Goal: Obtain resource: Download file/media

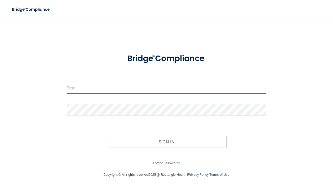
click at [84, 89] on input "email" at bounding box center [167, 88] width 200 height 12
type input "[PERSON_NAME][EMAIL_ADDRESS][DOMAIN_NAME]"
click at [107, 136] on button "Sign In" at bounding box center [167, 141] width 120 height 11
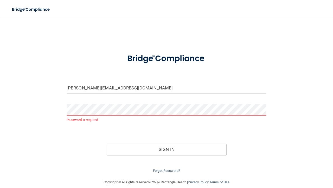
click at [79, 116] on div "Password is required" at bounding box center [167, 113] width 200 height 19
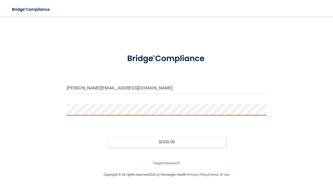
click at [107, 136] on button "Sign In" at bounding box center [167, 141] width 120 height 11
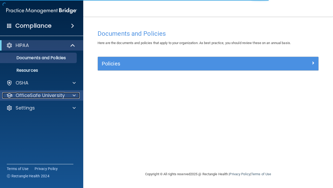
click at [28, 96] on p "OfficeSafe University" at bounding box center [40, 95] width 49 height 6
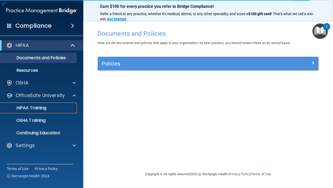
click at [39, 107] on p "HIPAA Training" at bounding box center [24, 107] width 43 height 5
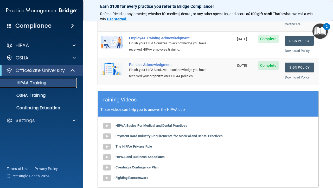
scroll to position [165, 0]
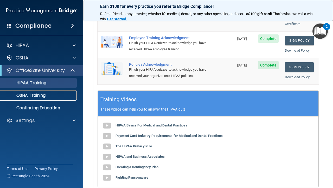
click at [58, 92] on link "OSHA Training" at bounding box center [36, 95] width 82 height 10
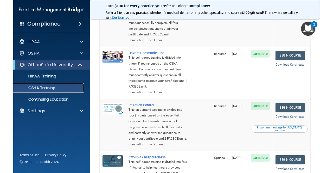
scroll to position [72, 0]
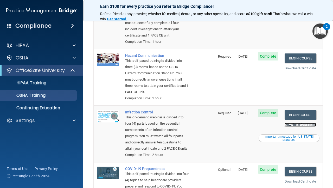
click at [302, 125] on link "Download Certificate" at bounding box center [301, 125] width 32 height 4
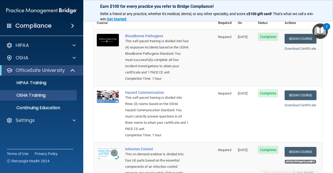
scroll to position [35, 0]
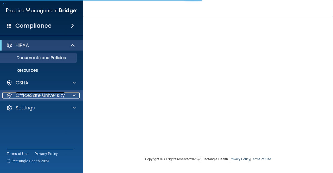
click at [58, 98] on p "OfficeSafe University" at bounding box center [40, 95] width 49 height 6
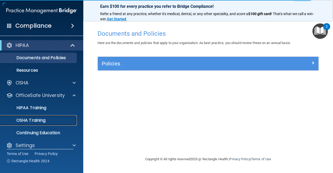
click at [47, 124] on link "OSHA Training" at bounding box center [36, 120] width 82 height 10
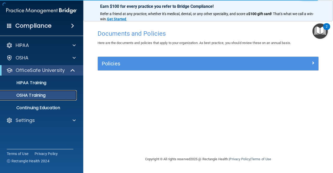
click at [59, 93] on div "OSHA Training" at bounding box center [38, 95] width 71 height 5
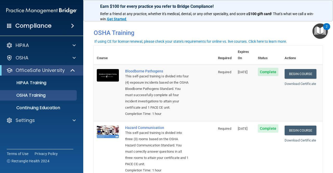
click at [205, 55] on th at bounding box center [168, 55] width 93 height 19
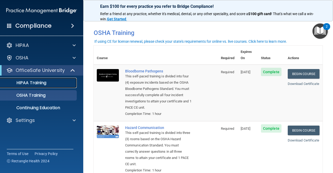
click at [62, 82] on div "HIPAA Training" at bounding box center [38, 82] width 71 height 5
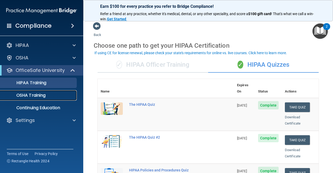
click at [38, 93] on p "OSHA Training" at bounding box center [24, 95] width 42 height 5
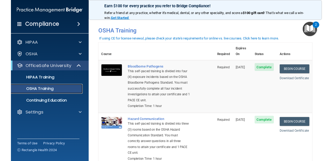
scroll to position [1, 0]
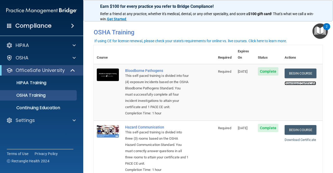
click at [310, 81] on link "Download Certificate" at bounding box center [301, 83] width 32 height 4
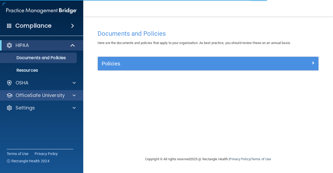
click at [71, 90] on div "OfficeSafe University" at bounding box center [42, 95] width 84 height 10
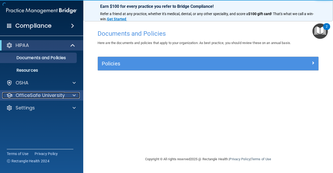
click at [70, 97] on div at bounding box center [73, 95] width 13 height 6
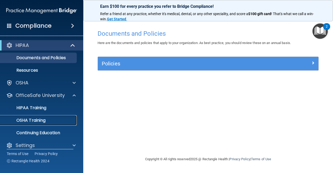
click at [68, 119] on div "OSHA Training" at bounding box center [38, 120] width 71 height 5
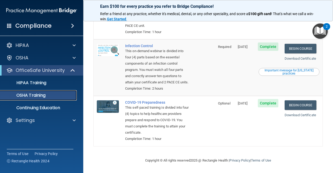
scroll to position [140, 0]
